Goal: Information Seeking & Learning: Learn about a topic

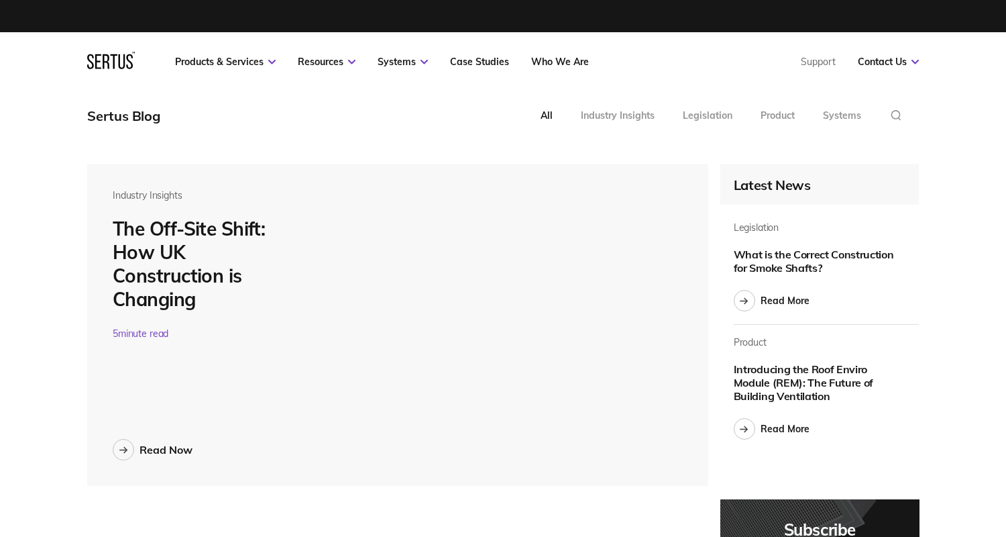
scroll to position [4665, 832]
